Goal: Task Accomplishment & Management: Manage account settings

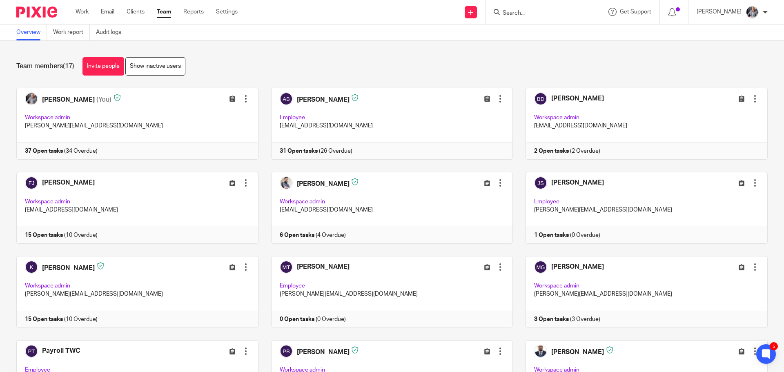
click at [522, 10] on input "Search" at bounding box center [539, 13] width 74 height 7
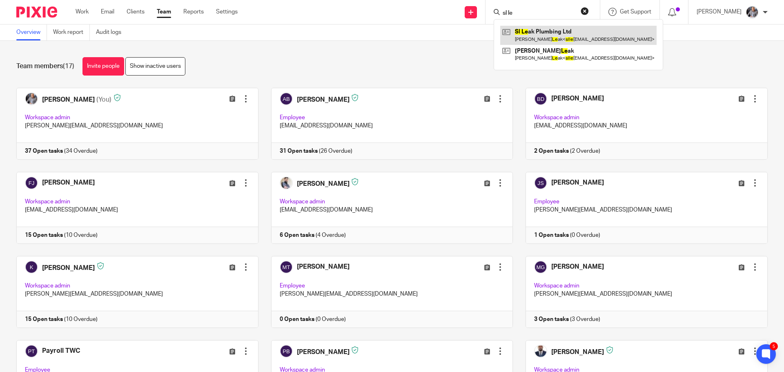
type input "sl le"
click at [549, 33] on link at bounding box center [578, 35] width 156 height 19
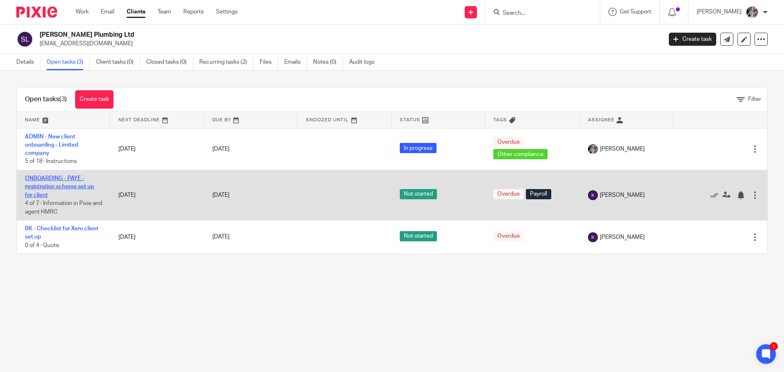
click at [51, 185] on link "ONBOARDING - PAYE - registration scheme set up for client" at bounding box center [59, 187] width 69 height 22
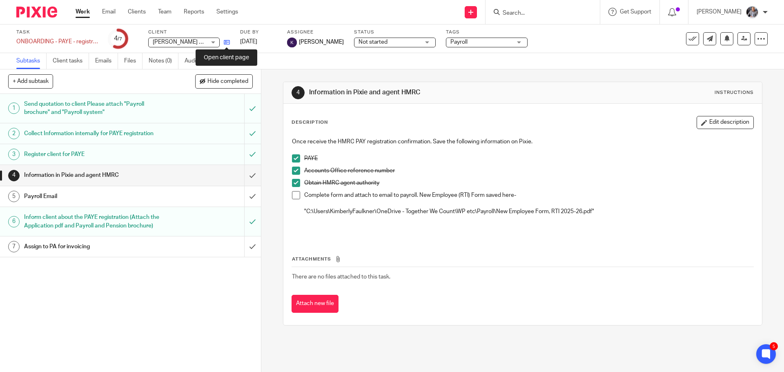
click at [225, 43] on icon at bounding box center [227, 42] width 6 height 6
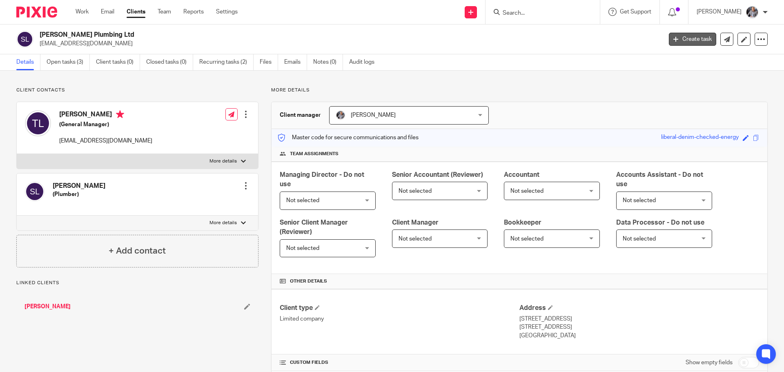
click at [685, 35] on link "Create task" at bounding box center [692, 39] width 47 height 13
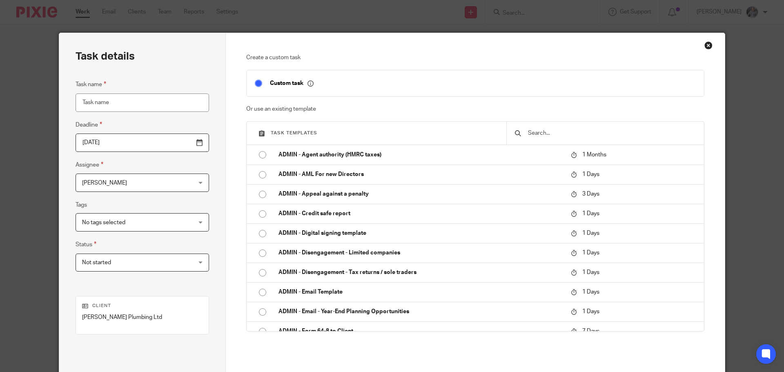
click at [527, 132] on input "text" at bounding box center [611, 133] width 169 height 9
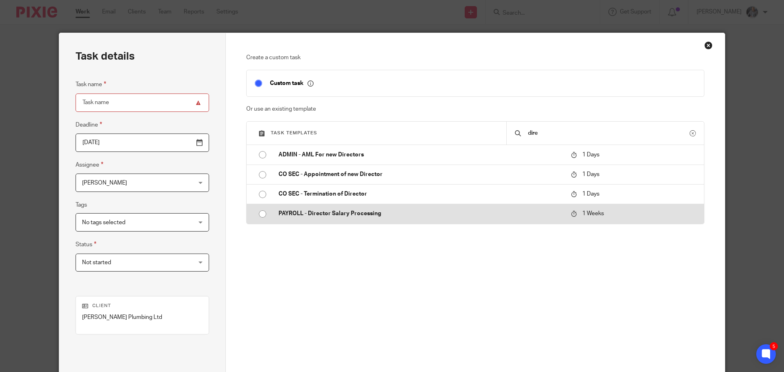
type input "dire"
click at [332, 217] on p "PAYROLL - Director Salary Processing" at bounding box center [421, 214] width 284 height 8
type input "2025-10-02"
type input "PAYROLL - Director Salary Processing"
checkbox input "false"
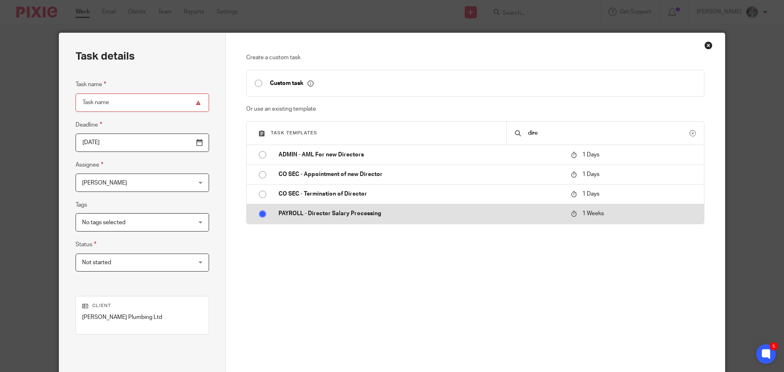
radio input "true"
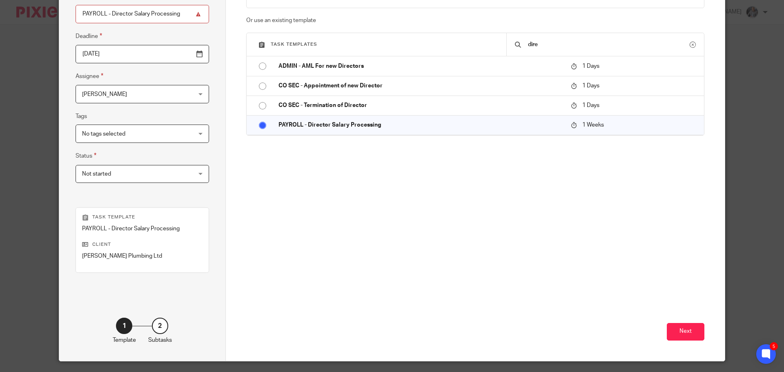
scroll to position [111, 0]
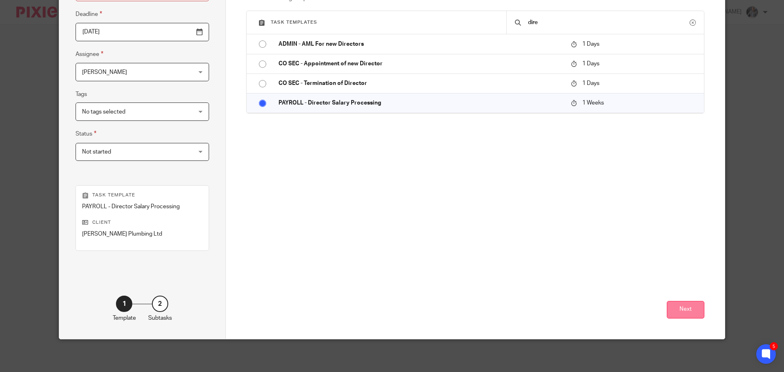
click at [690, 312] on button "Next" at bounding box center [686, 310] width 38 height 18
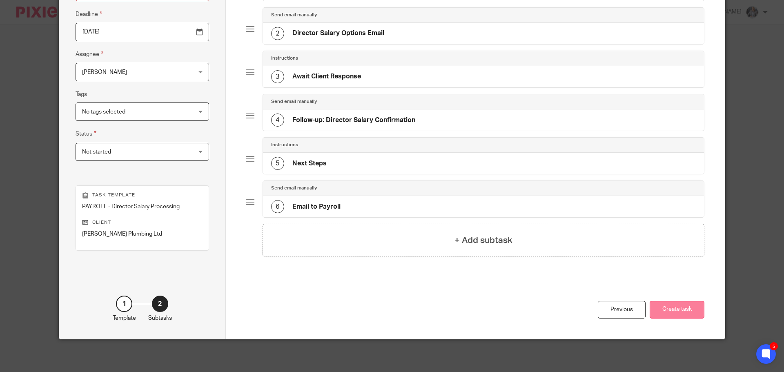
click at [679, 304] on button "Create task" at bounding box center [677, 310] width 55 height 18
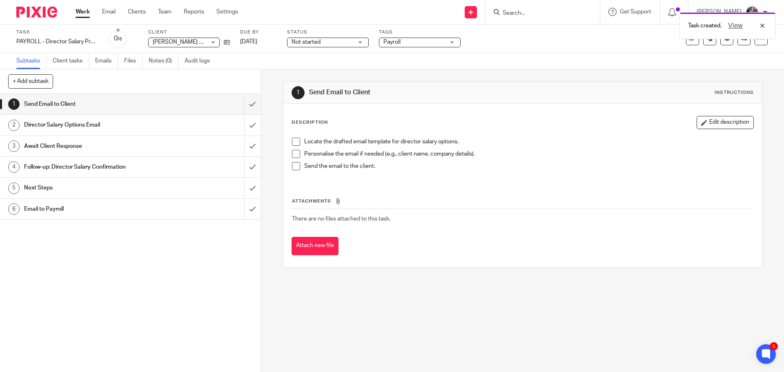
click at [78, 123] on h1 "Director Salary Options Email" at bounding box center [94, 125] width 141 height 12
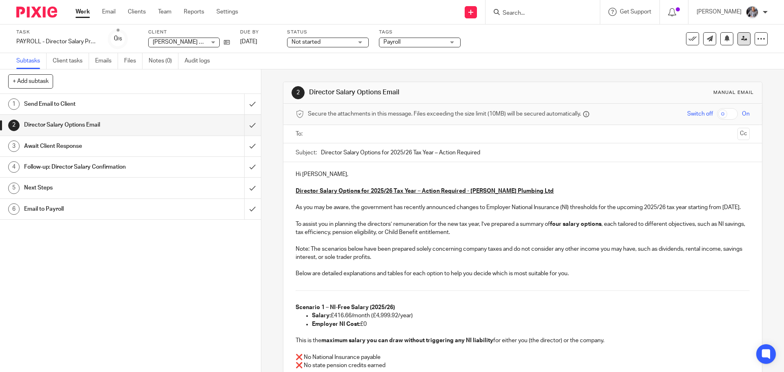
click at [741, 40] on icon at bounding box center [744, 39] width 6 height 6
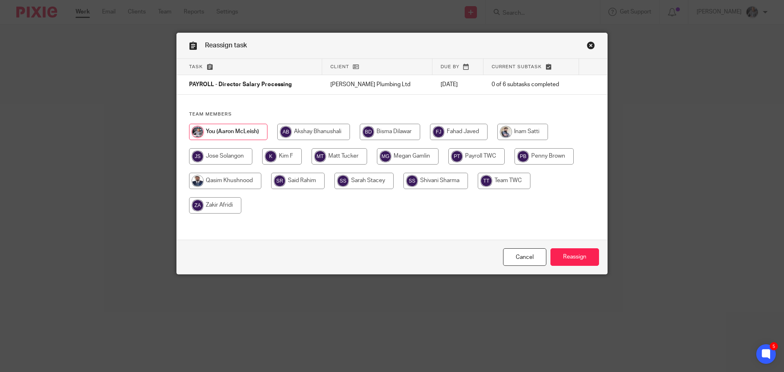
click at [278, 156] on input "radio" at bounding box center [282, 156] width 40 height 16
radio input "true"
click at [587, 253] on input "Reassign" at bounding box center [575, 257] width 49 height 18
